Goal: Task Accomplishment & Management: Use online tool/utility

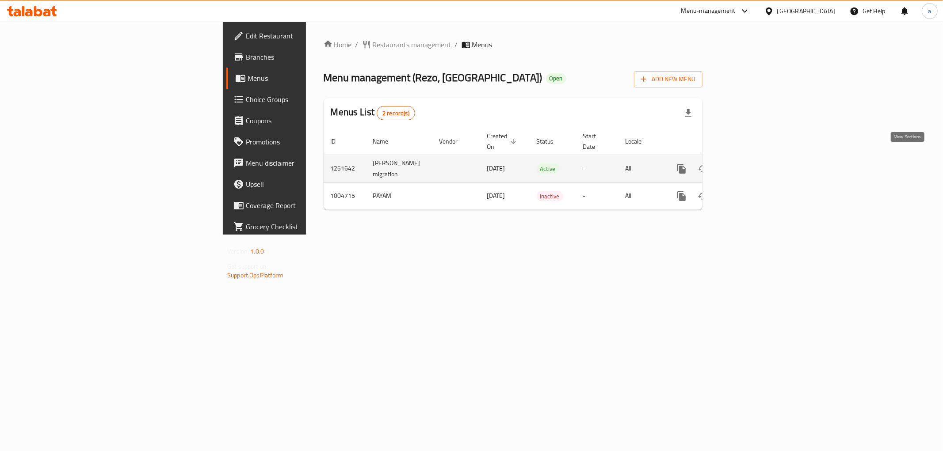
click at [750, 164] on icon "enhanced table" at bounding box center [745, 169] width 11 height 11
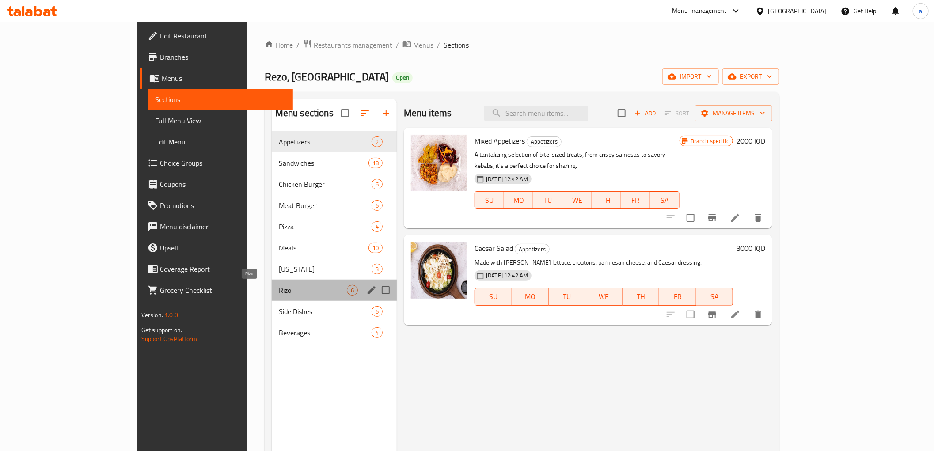
click at [279, 295] on span "Rizo" at bounding box center [313, 290] width 68 height 11
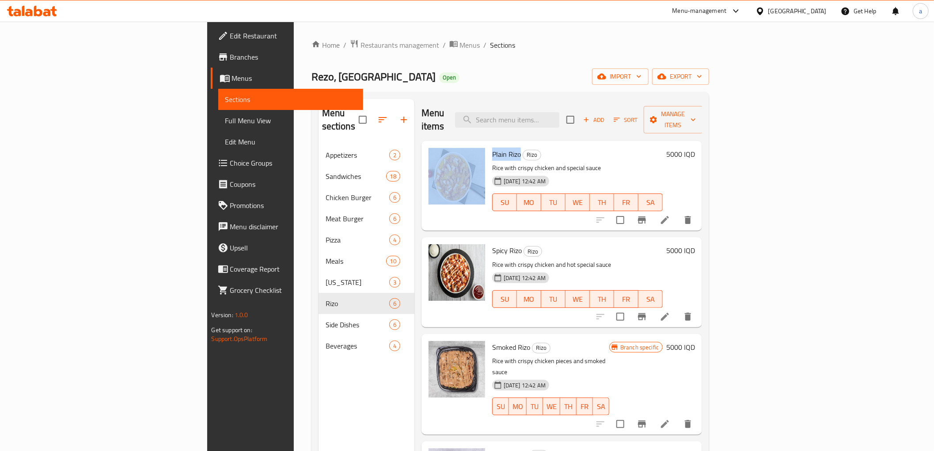
drag, startPoint x: 469, startPoint y: 143, endPoint x: 434, endPoint y: 148, distance: 35.2
click at [434, 148] on div "Plain [PERSON_NAME] [PERSON_NAME] with crispy chicken and special sauce [DATE] …" at bounding box center [562, 186] width 274 height 83
copy div "Plain Rizo"
click at [666, 76] on icon "button" at bounding box center [662, 76] width 9 height 9
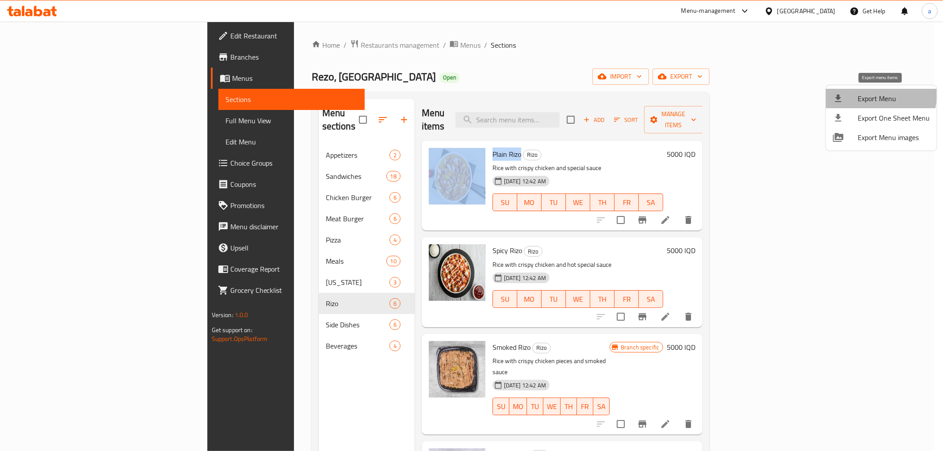
click at [858, 93] on span "Export Menu" at bounding box center [893, 98] width 72 height 11
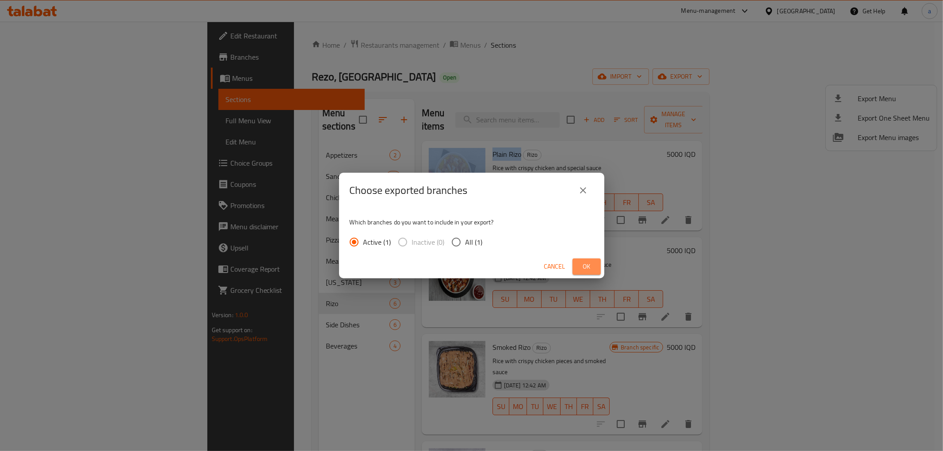
click at [587, 269] on span "Ok" at bounding box center [586, 266] width 14 height 11
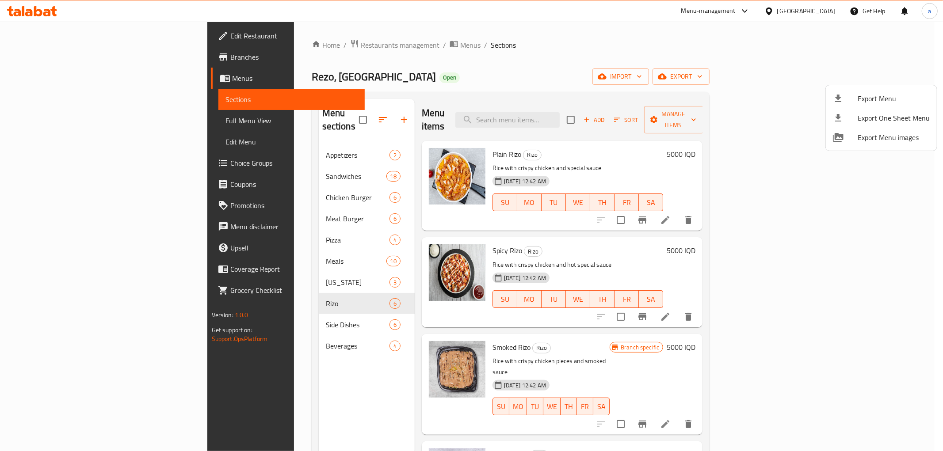
click at [266, 427] on div at bounding box center [471, 225] width 943 height 451
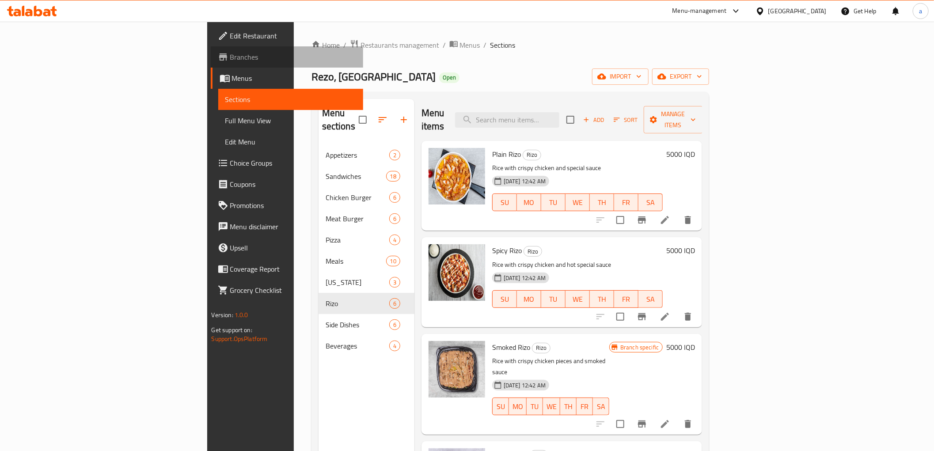
click at [211, 51] on link "Branches" at bounding box center [287, 56] width 152 height 21
